Goal: Task Accomplishment & Management: Use online tool/utility

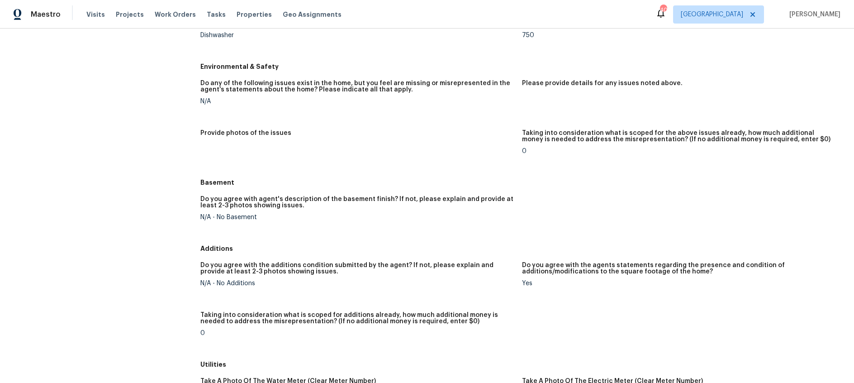
scroll to position [1245, 0]
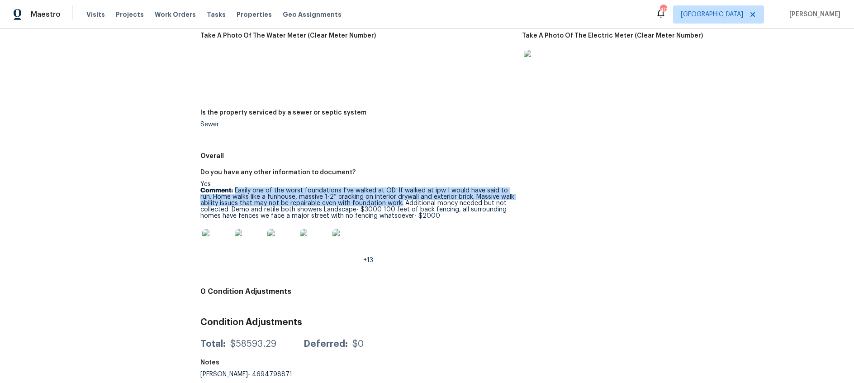
drag, startPoint x: 239, startPoint y: 189, endPoint x: 401, endPoint y: 203, distance: 162.6
click at [401, 203] on p "Comment: Easily one of the worst foundations I’ve walked at OD. If walked at ip…" at bounding box center [357, 203] width 314 height 32
copy p "Easily one of the worst foundations I’ve walked at OD. If walked at ipw I would…"
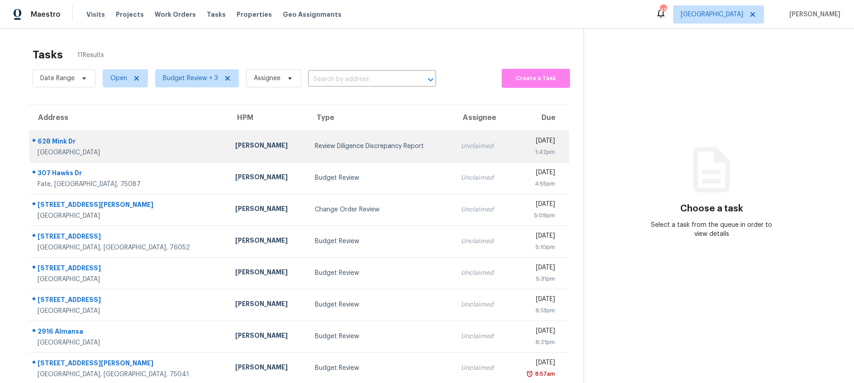
click at [332, 141] on td "Review Diligence Discrepancy Report" at bounding box center [381, 146] width 146 height 32
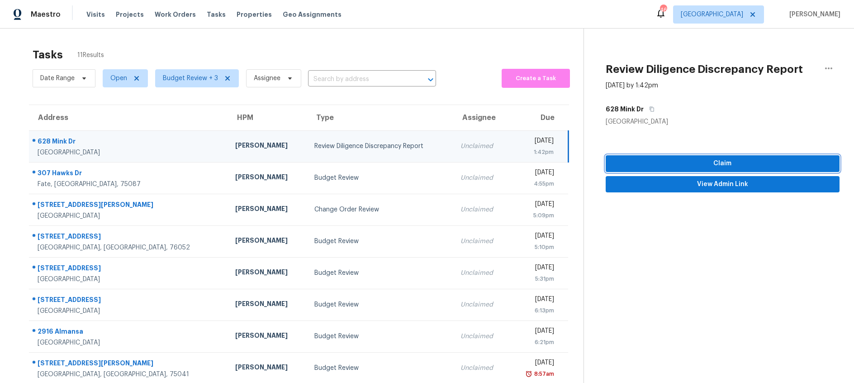
click at [644, 166] on span "Claim" at bounding box center [722, 163] width 219 height 11
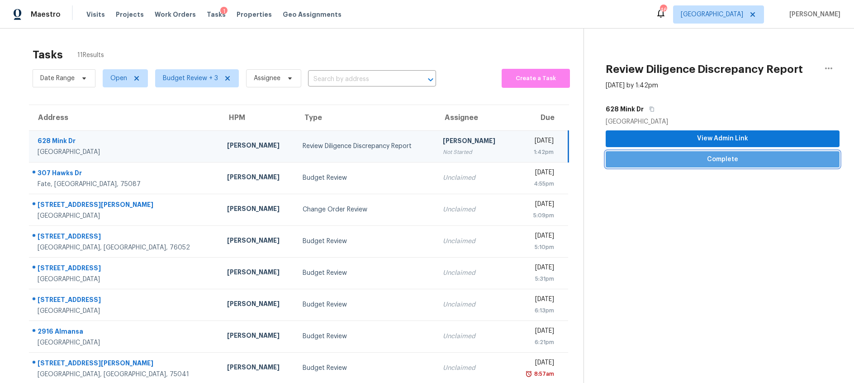
click at [701, 160] on span "Complete" at bounding box center [722, 159] width 219 height 11
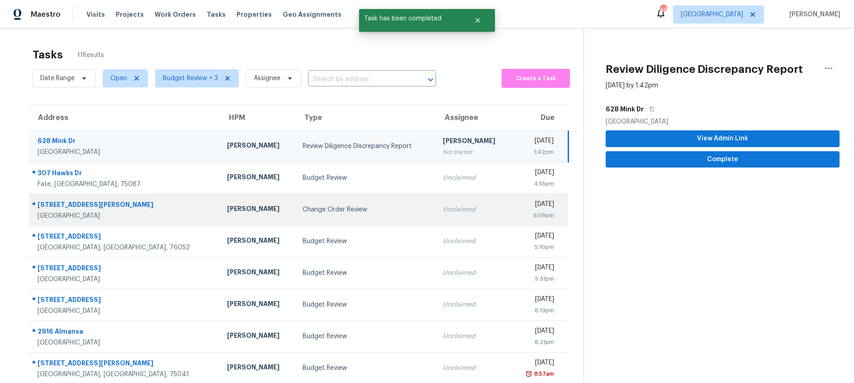
click at [339, 211] on div "Change Order Review" at bounding box center [365, 209] width 125 height 9
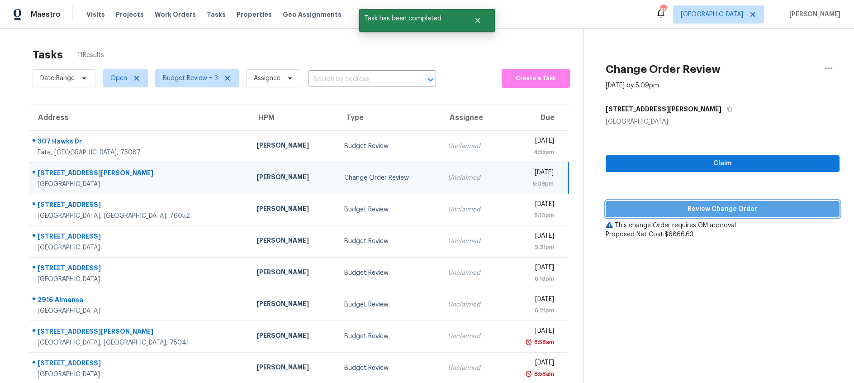
click at [649, 210] on span "Review Change Order" at bounding box center [722, 209] width 219 height 11
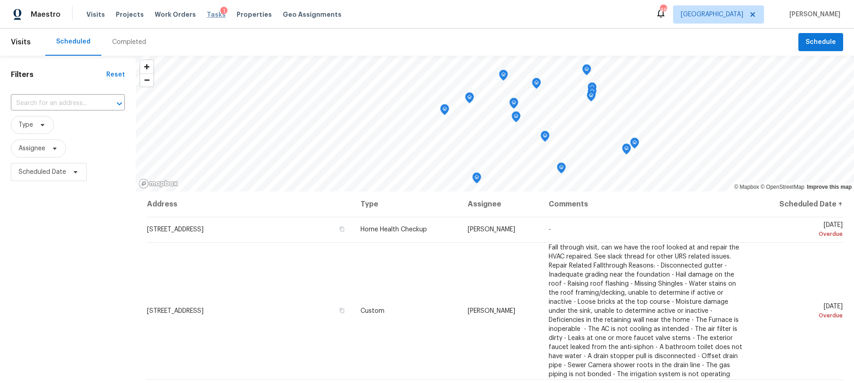
click at [208, 13] on span "Tasks" at bounding box center [216, 14] width 19 height 6
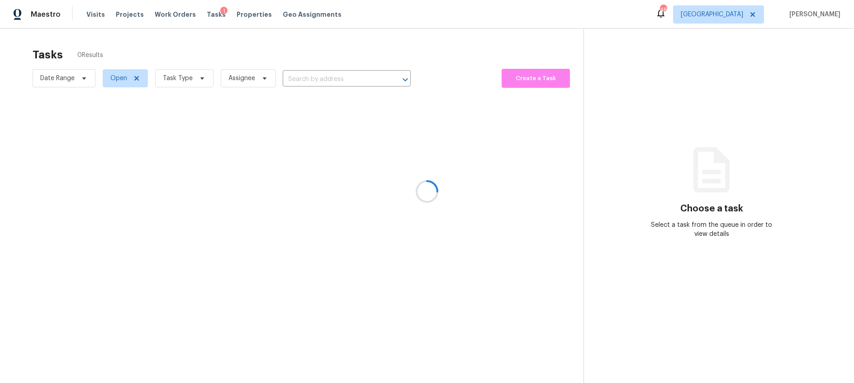
click at [186, 78] on div at bounding box center [427, 191] width 854 height 383
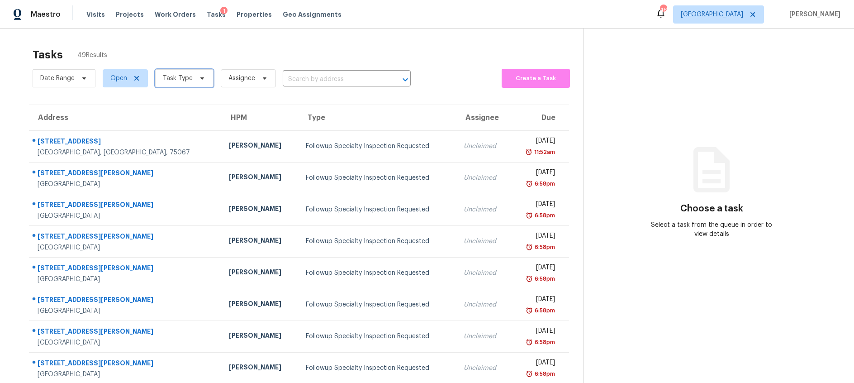
click at [196, 77] on span at bounding box center [201, 78] width 10 height 7
click at [192, 40] on div "Tasks 49 Results Date Range Open Task Type Assignee ​ Create a Task Address HPM…" at bounding box center [427, 250] width 854 height 443
click at [191, 82] on span "Task Type" at bounding box center [184, 78] width 58 height 18
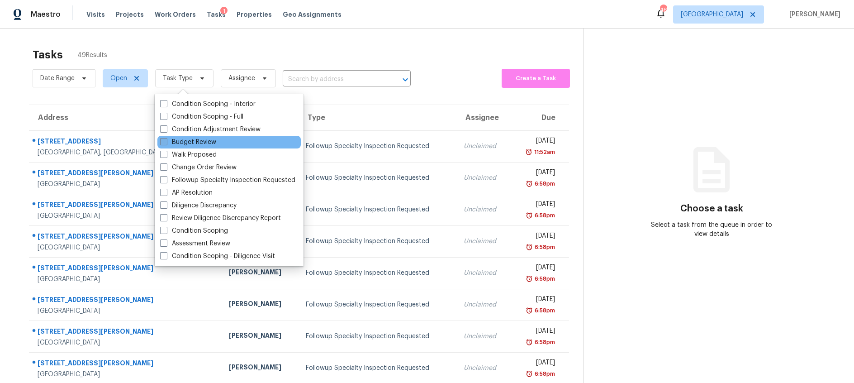
click at [163, 140] on span at bounding box center [163, 141] width 7 height 7
click at [163, 140] on input "Budget Review" at bounding box center [163, 141] width 6 height 6
checkbox input "true"
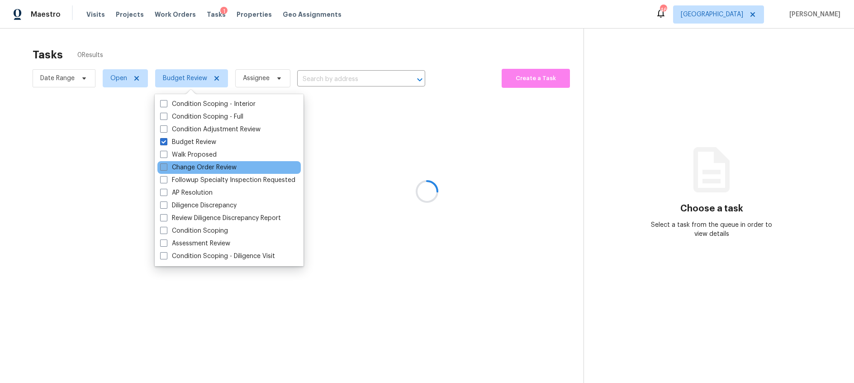
click at [164, 167] on span at bounding box center [163, 166] width 7 height 7
click at [164, 167] on input "Change Order Review" at bounding box center [163, 166] width 6 height 6
checkbox input "true"
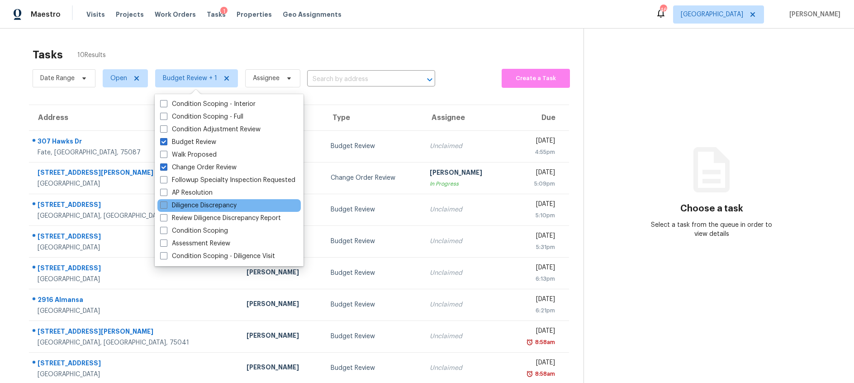
click at [162, 205] on span at bounding box center [163, 204] width 7 height 7
click at [162, 205] on input "Diligence Discrepancy" at bounding box center [163, 204] width 6 height 6
checkbox input "true"
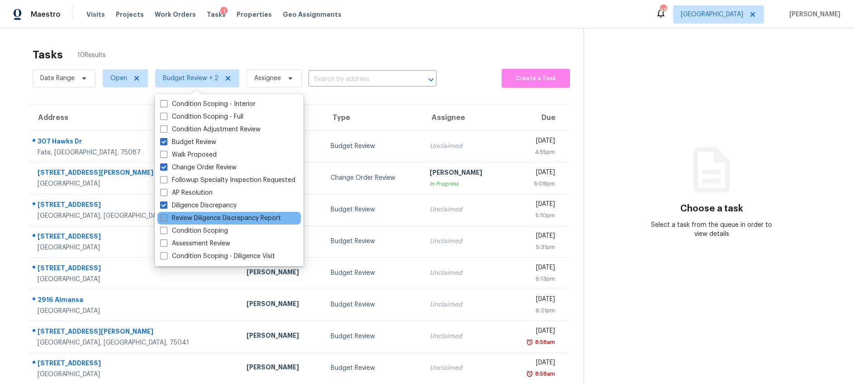
click at [164, 217] on span at bounding box center [163, 217] width 7 height 7
click at [164, 217] on input "Review Diligence Discrepancy Report" at bounding box center [163, 217] width 6 height 6
checkbox input "true"
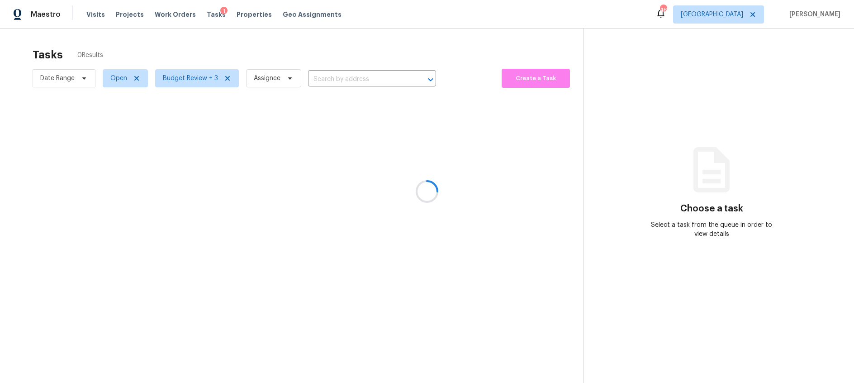
click at [245, 41] on div at bounding box center [427, 191] width 854 height 383
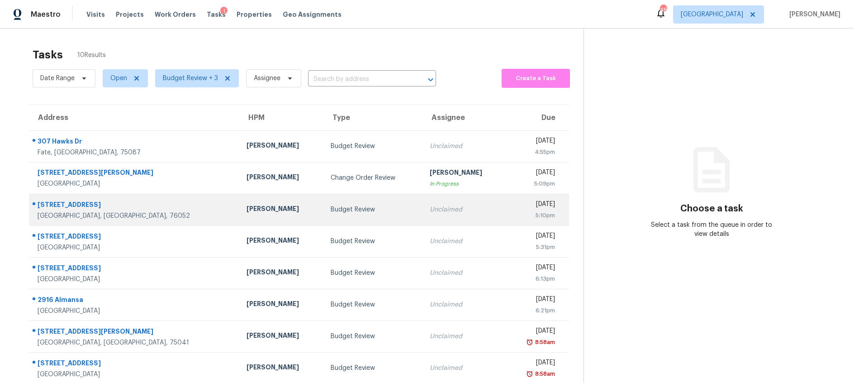
scroll to position [3, 0]
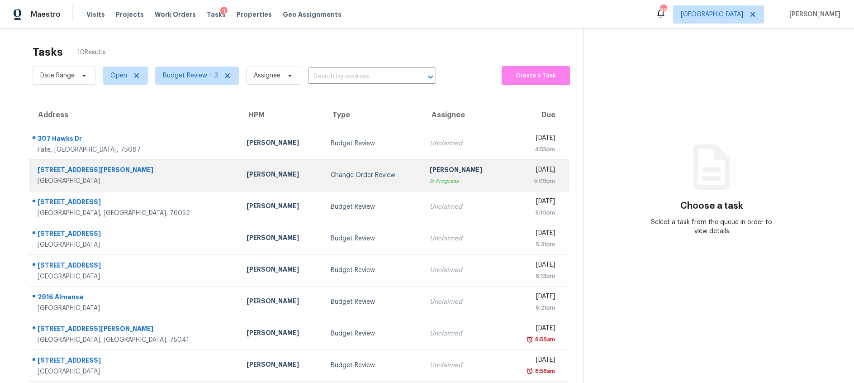
click at [251, 170] on div "Francisco Balcazar Serrato" at bounding box center [281, 175] width 69 height 11
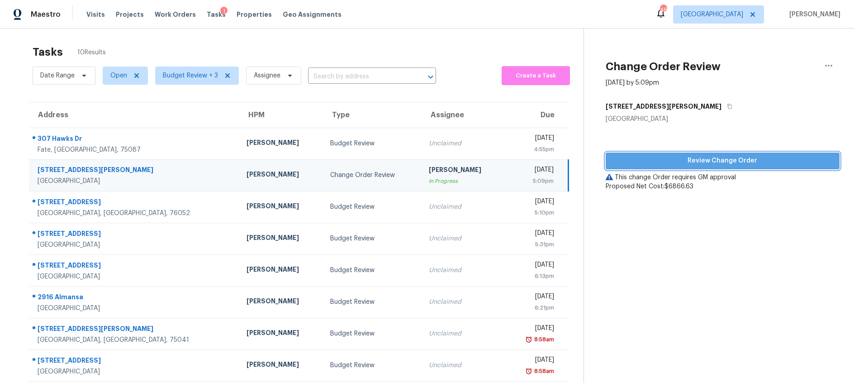
click at [692, 158] on span "Review Change Order" at bounding box center [722, 160] width 219 height 11
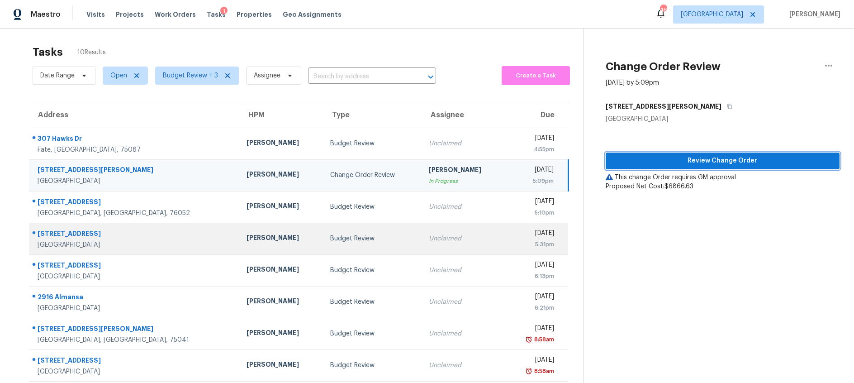
scroll to position [72, 0]
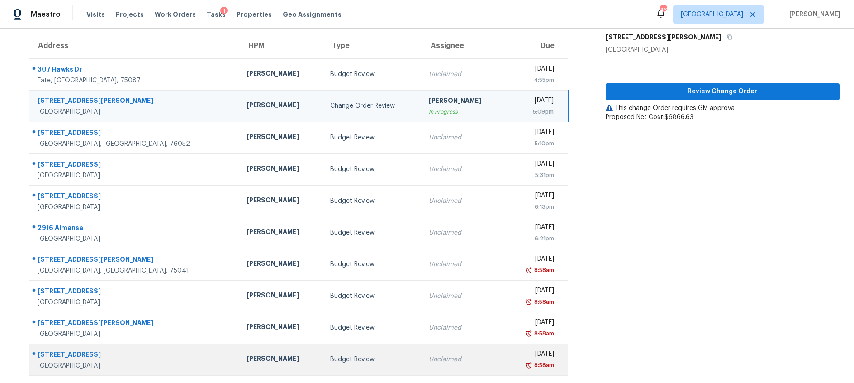
click at [330, 358] on div "Budget Review" at bounding box center [372, 359] width 85 height 9
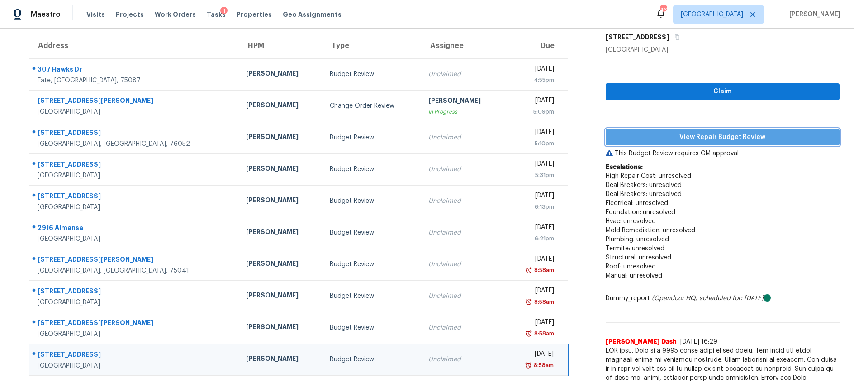
click at [707, 137] on span "View Repair Budget Review" at bounding box center [722, 137] width 219 height 11
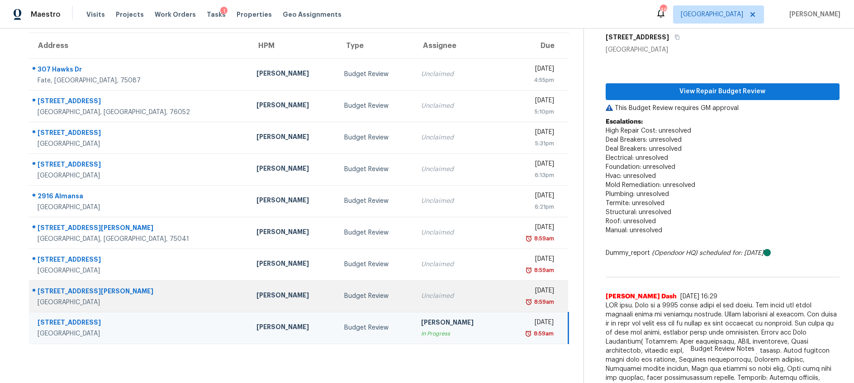
click at [364, 297] on div "Budget Review" at bounding box center [375, 295] width 62 height 9
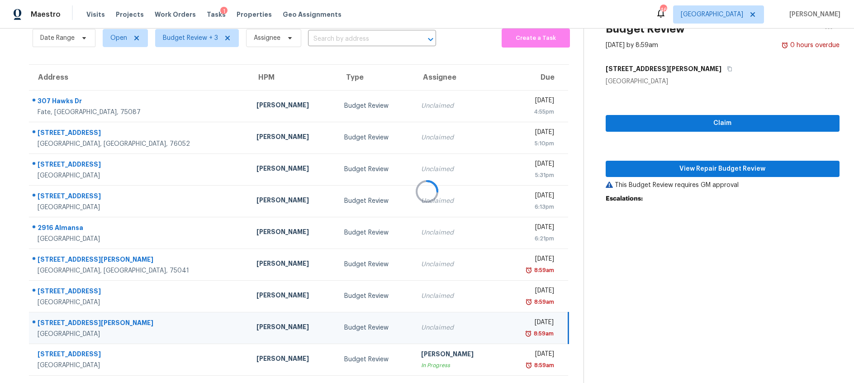
scroll to position [40, 0]
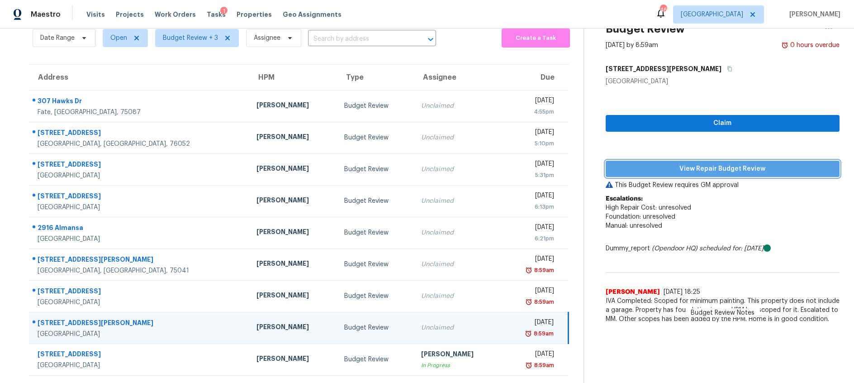
click at [720, 167] on span "View Repair Budget Review" at bounding box center [722, 168] width 219 height 11
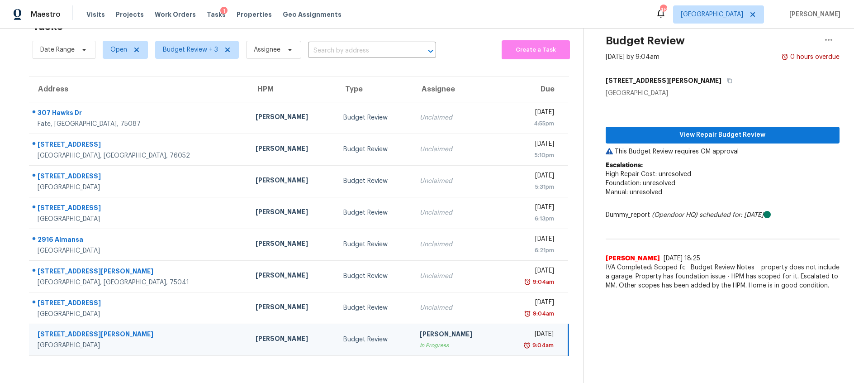
scroll to position [29, 0]
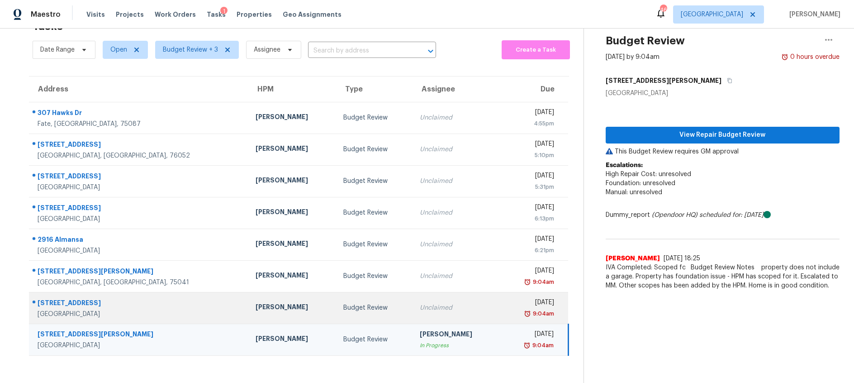
click at [383, 314] on td "Budget Review" at bounding box center [374, 308] width 77 height 32
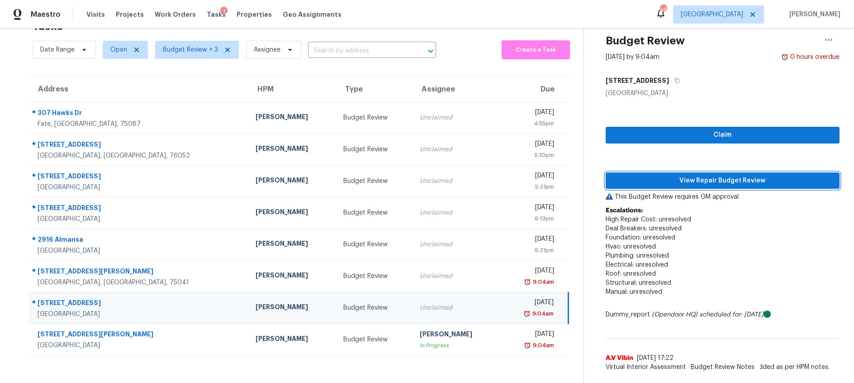
click at [687, 177] on span "View Repair Budget Review" at bounding box center [722, 180] width 219 height 11
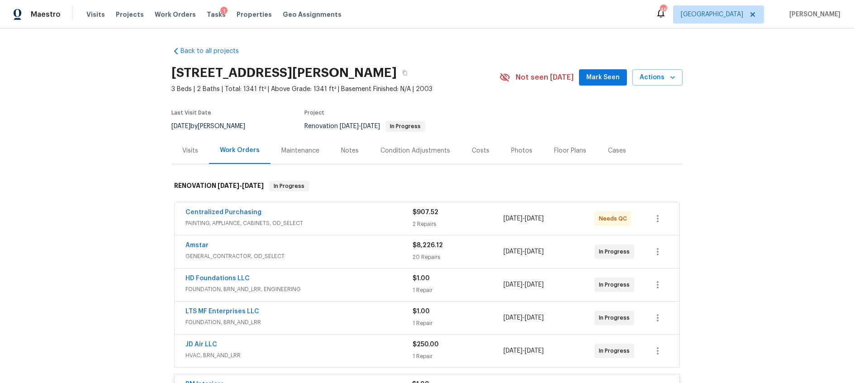
click at [477, 152] on div "Costs" at bounding box center [481, 150] width 18 height 9
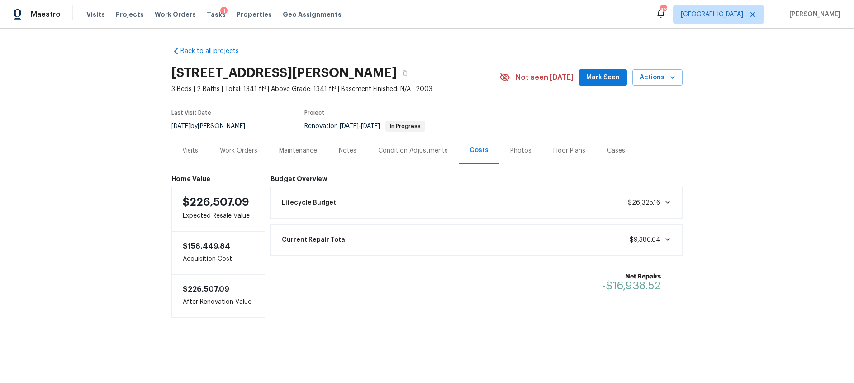
click at [240, 150] on div "Work Orders" at bounding box center [239, 150] width 38 height 9
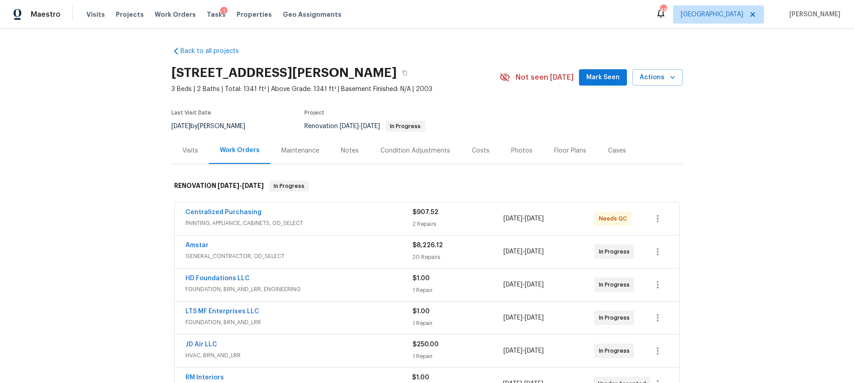
scroll to position [159, 0]
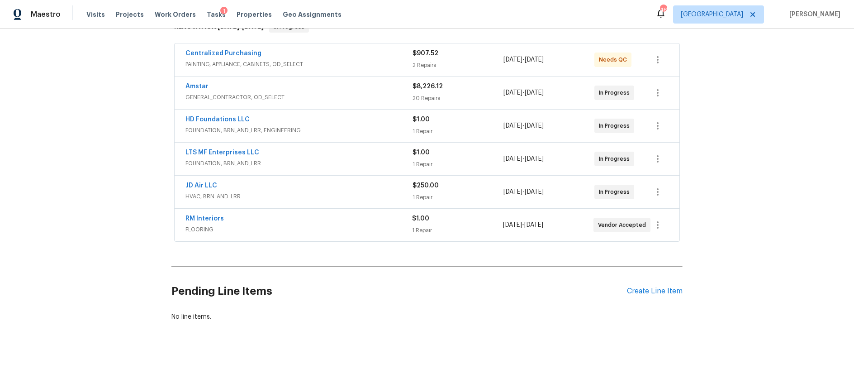
click at [337, 225] on span "FLOORING" at bounding box center [299, 229] width 227 height 9
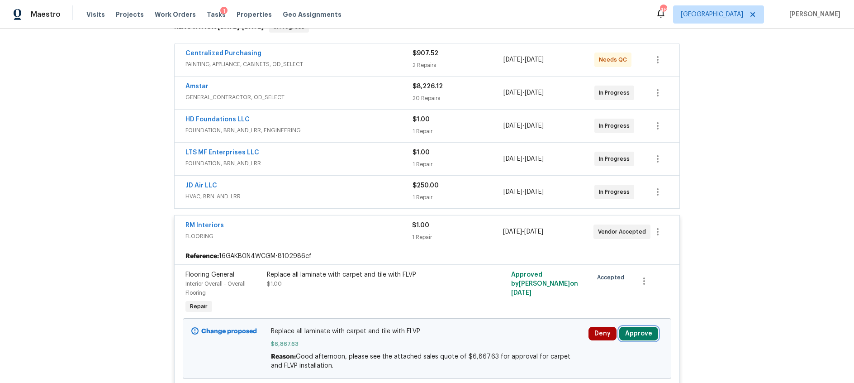
click at [653, 336] on button "Approve" at bounding box center [639, 334] width 39 height 14
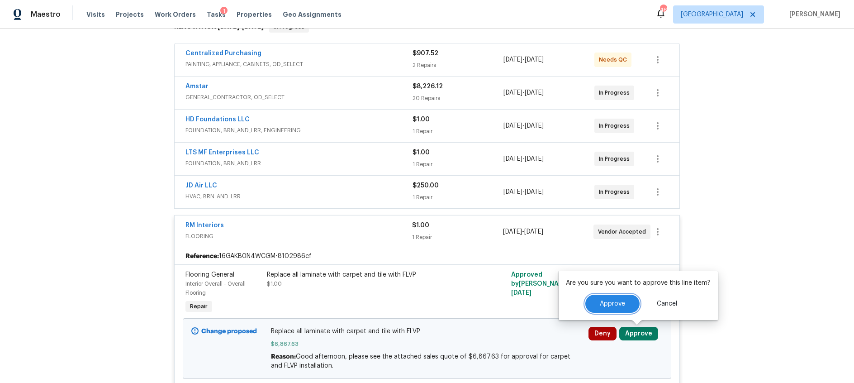
click at [605, 302] on span "Approve" at bounding box center [612, 304] width 25 height 7
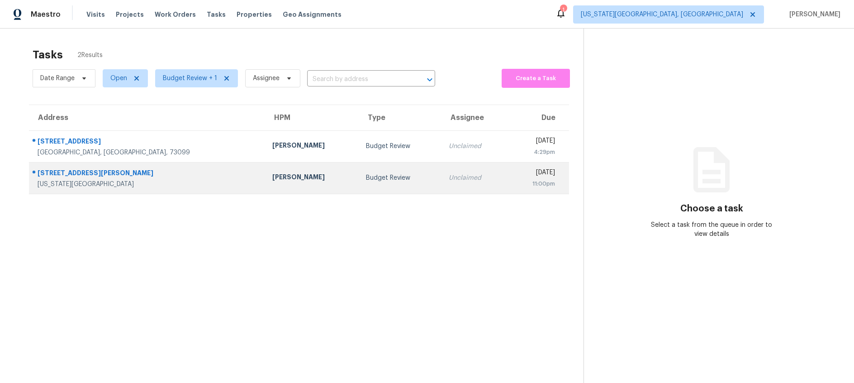
click at [272, 175] on div "Jason Leeth" at bounding box center [312, 177] width 80 height 11
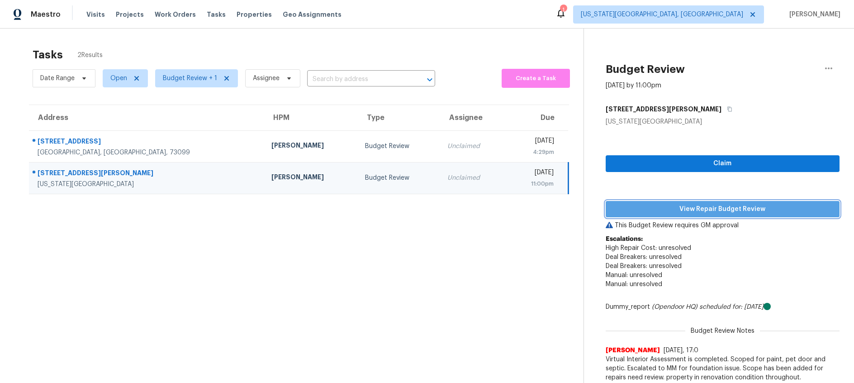
click at [673, 210] on span "View Repair Budget Review" at bounding box center [722, 209] width 219 height 11
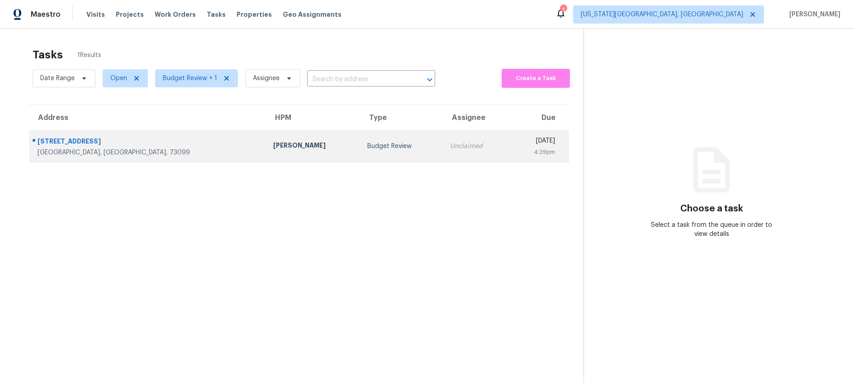
click at [360, 146] on td "Budget Review" at bounding box center [401, 146] width 83 height 32
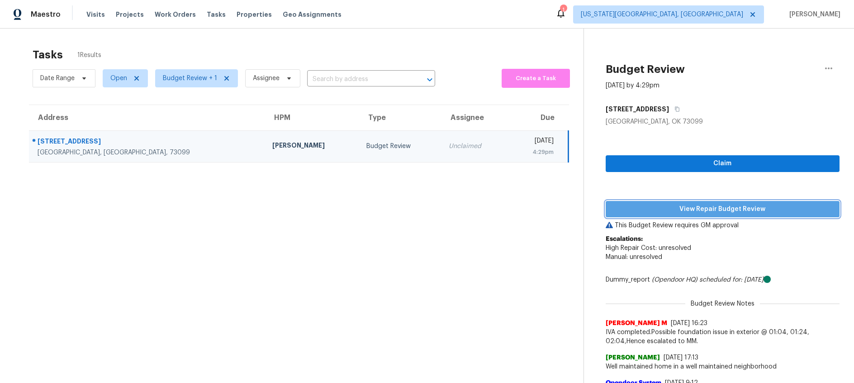
click at [646, 211] on span "View Repair Budget Review" at bounding box center [722, 209] width 219 height 11
